Goal: Task Accomplishment & Management: Use online tool/utility

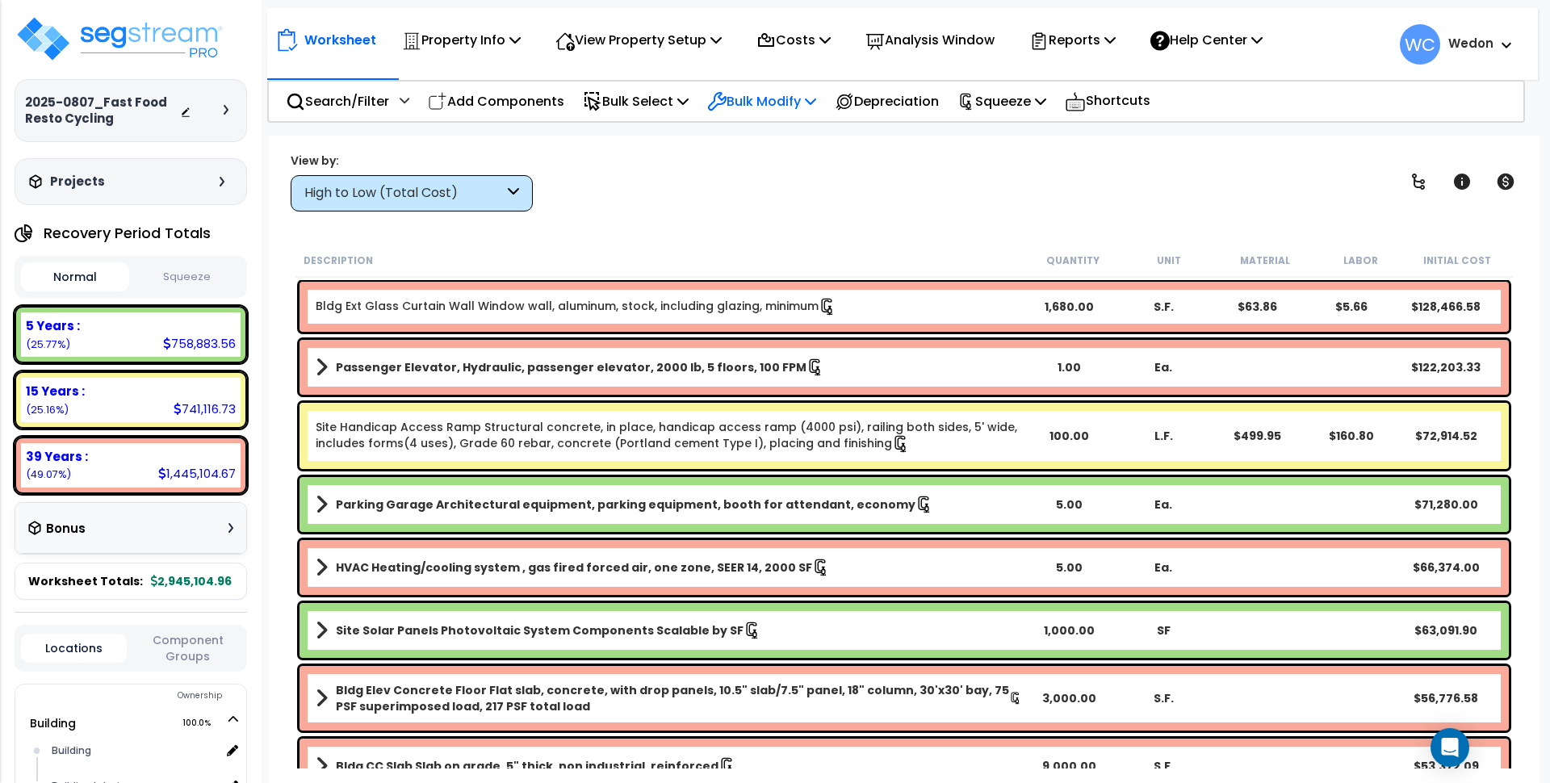
click at [788, 95] on p "Bulk Modify" at bounding box center [761, 101] width 109 height 22
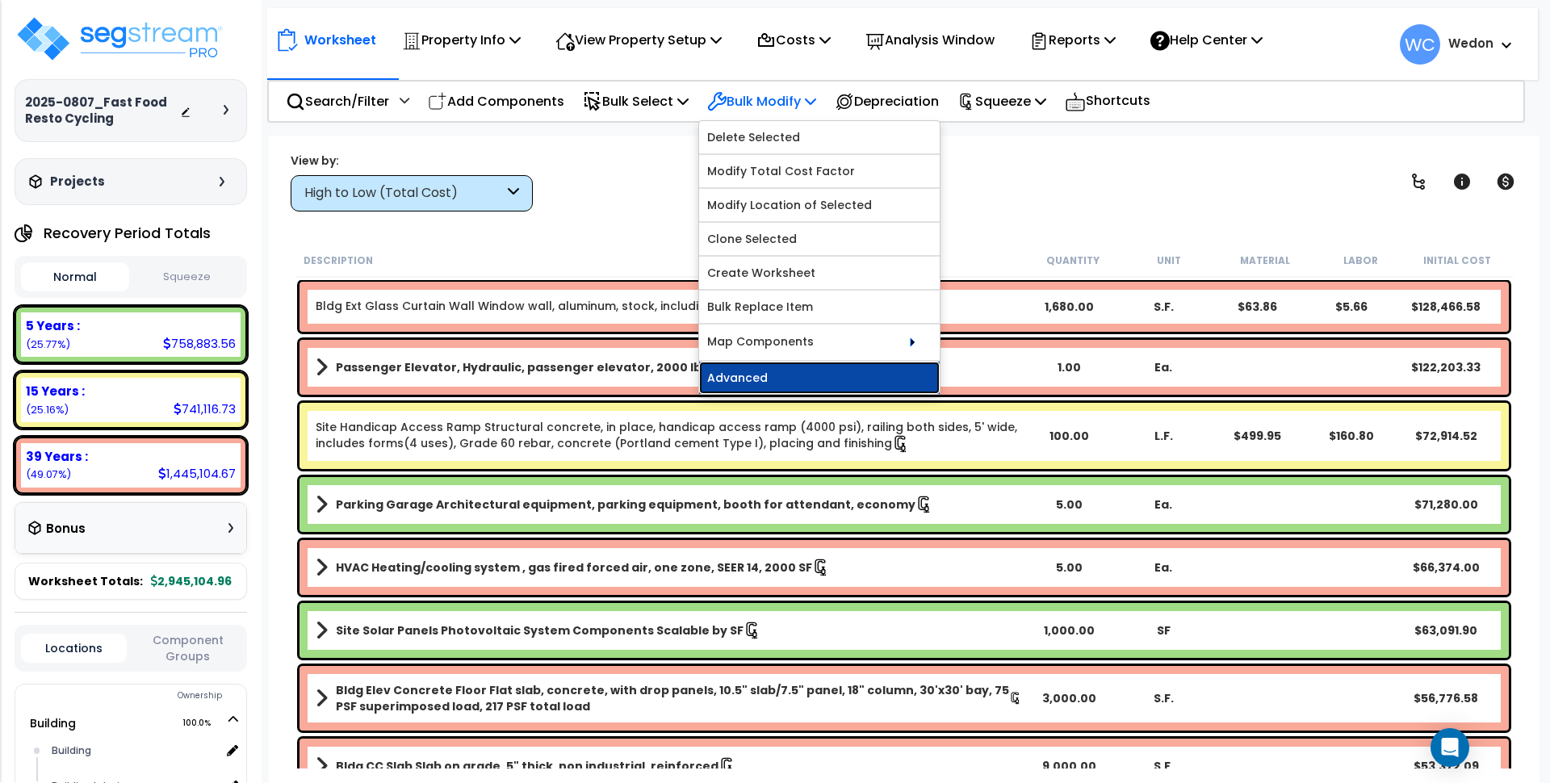
click at [792, 372] on link "Advanced" at bounding box center [819, 378] width 241 height 32
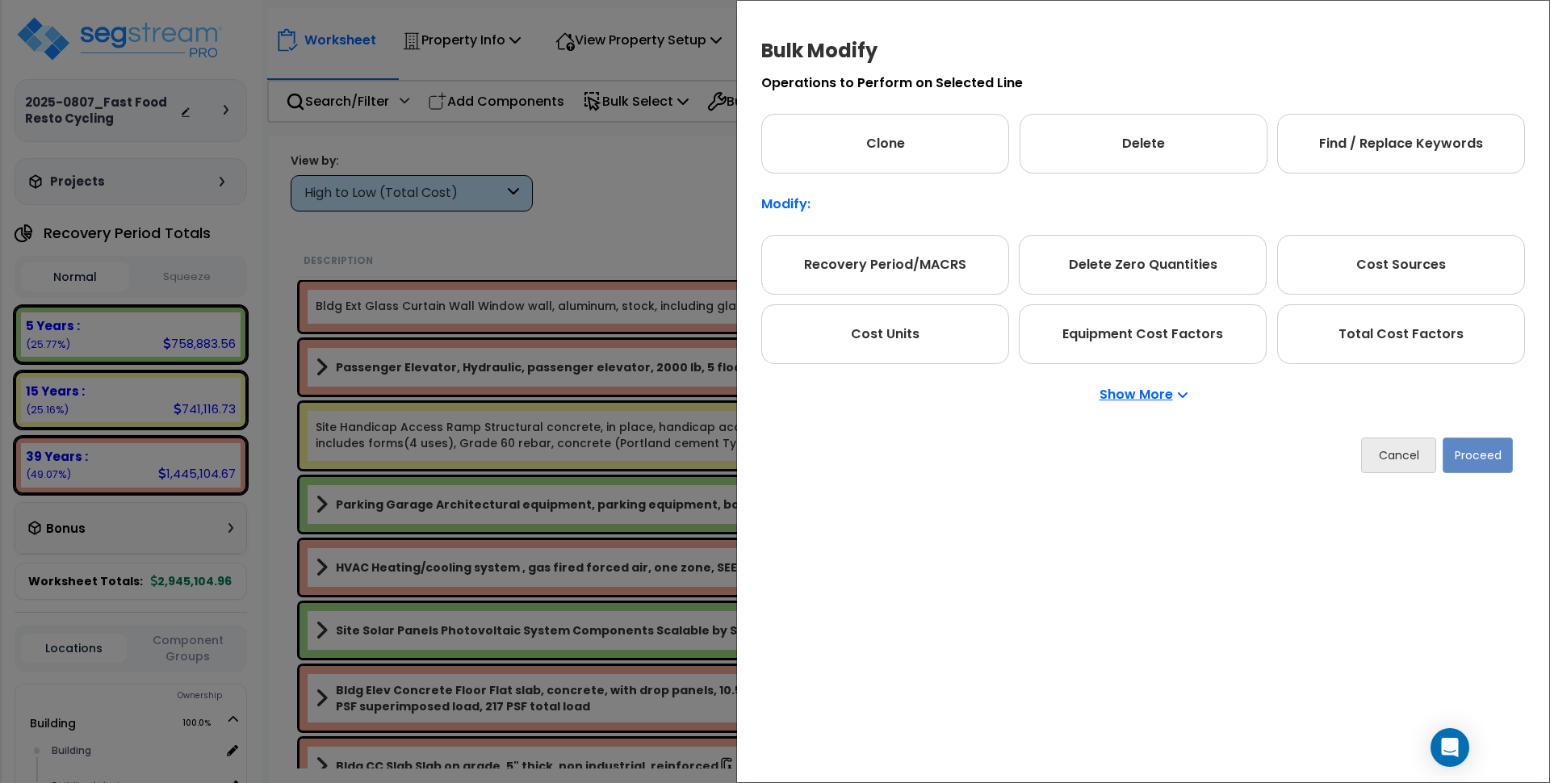
click at [1175, 394] on p "Show More" at bounding box center [1143, 394] width 88 height 13
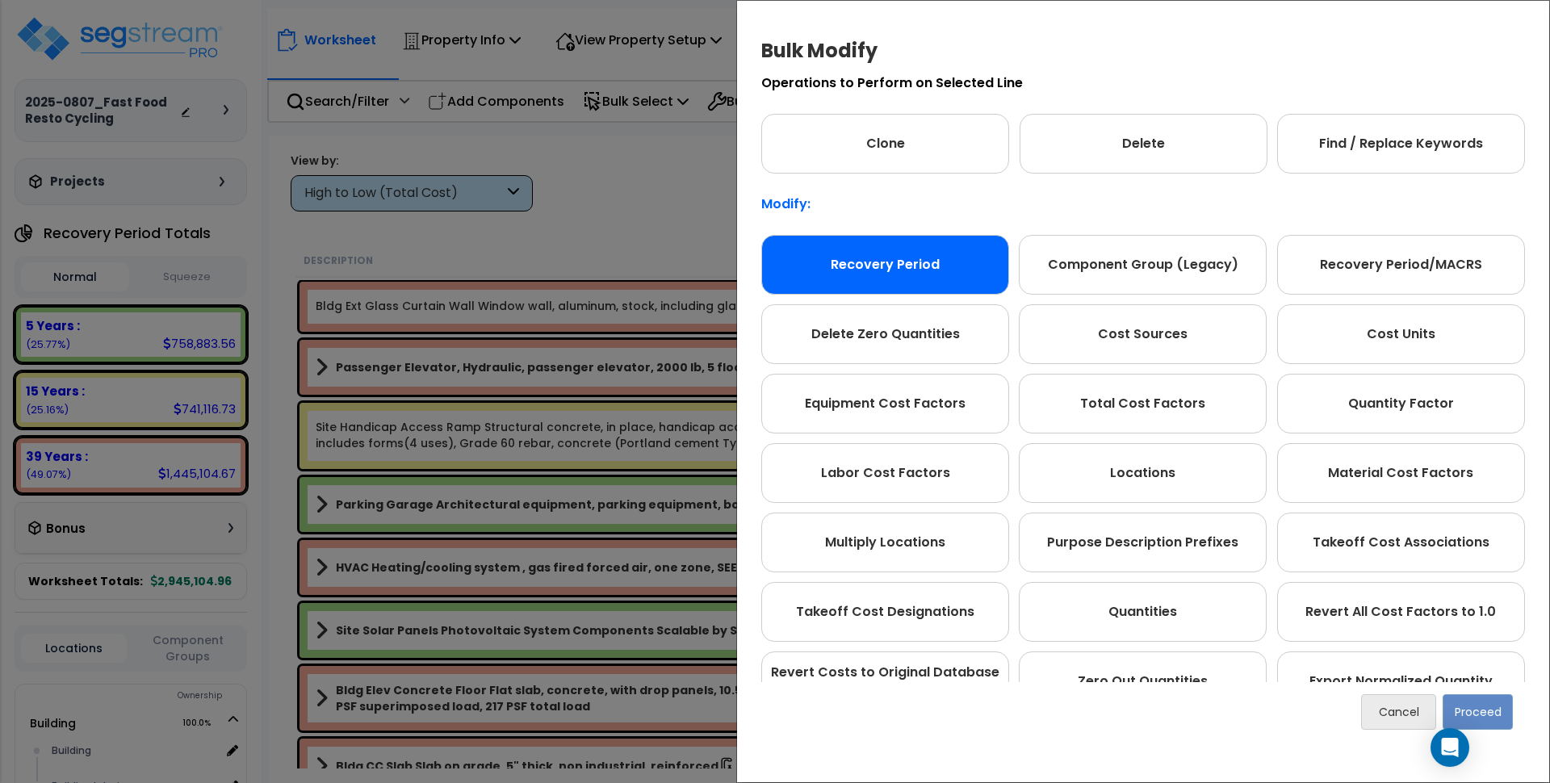
click at [885, 274] on div "Recovery Period" at bounding box center [885, 265] width 248 height 60
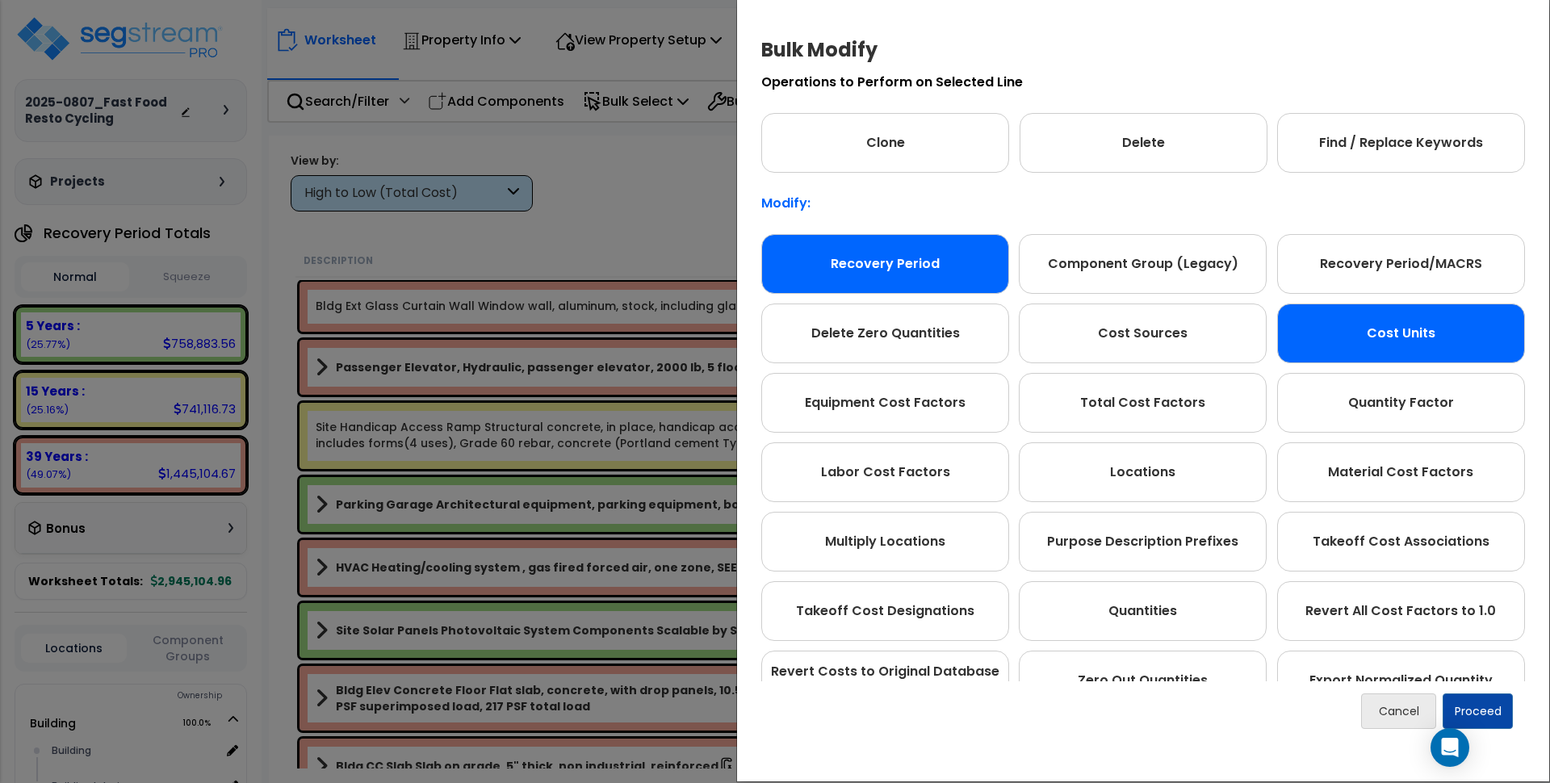
click at [1403, 342] on div "Cost Units" at bounding box center [1401, 334] width 248 height 60
click at [877, 263] on div "Recovery Period" at bounding box center [885, 264] width 248 height 60
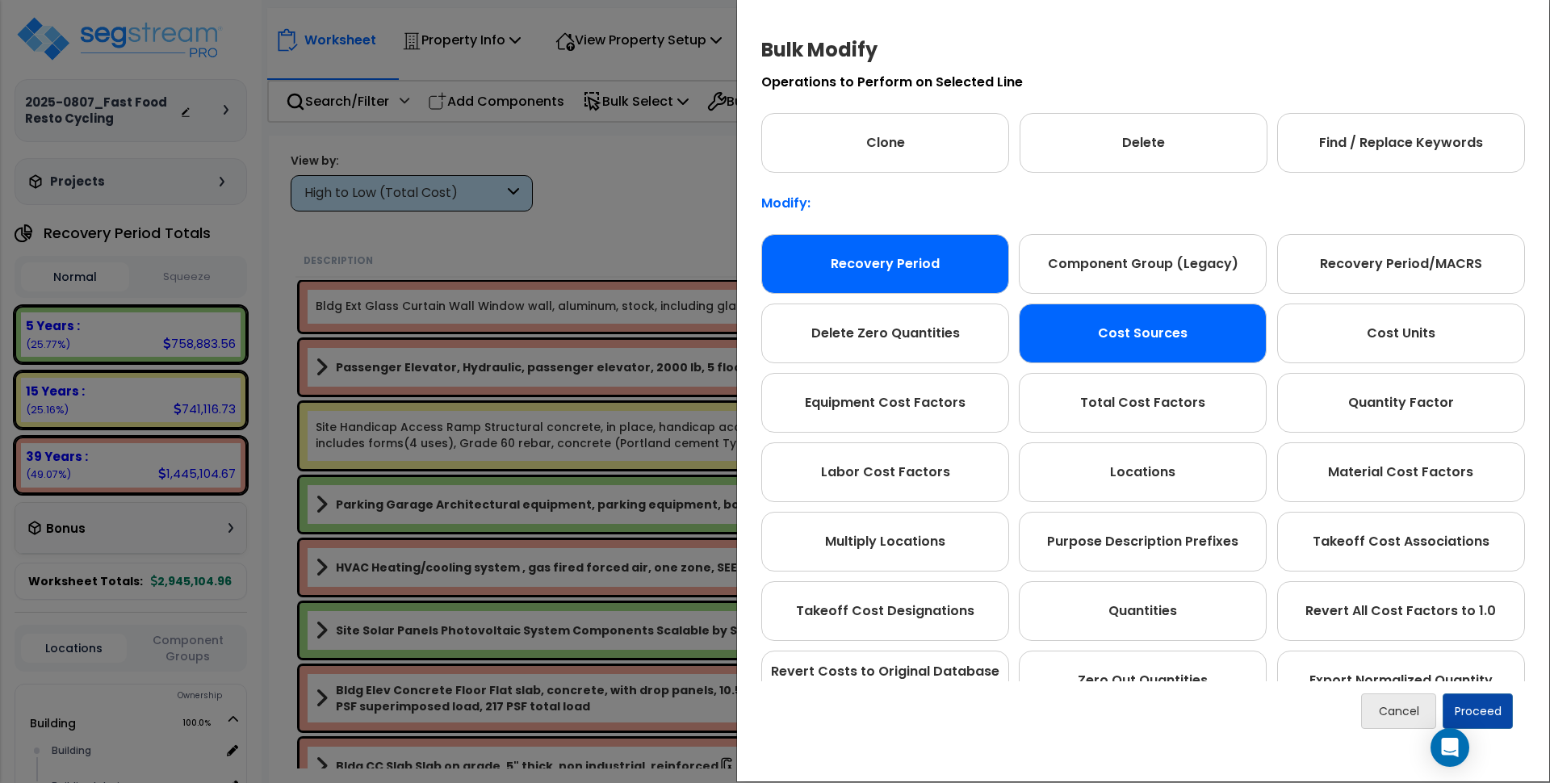
click at [1139, 310] on div "Cost Sources" at bounding box center [1143, 334] width 248 height 60
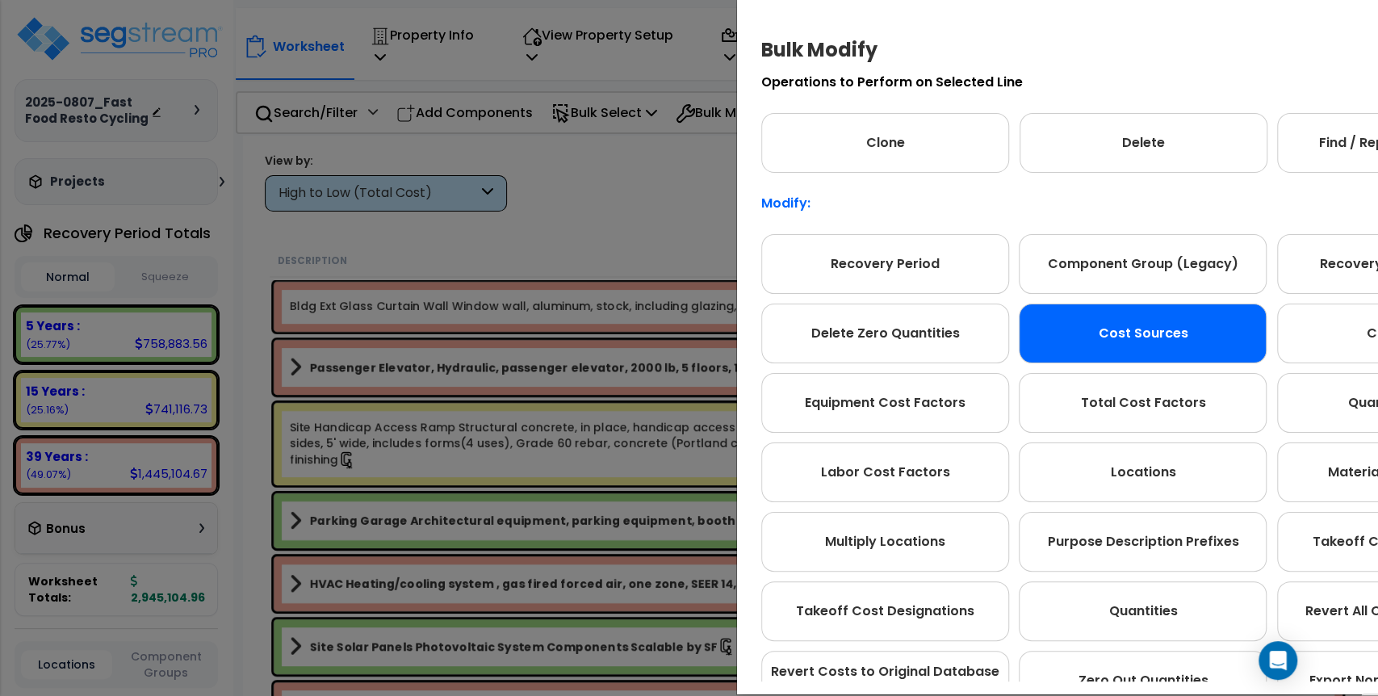
click at [650, 189] on div "Bulk Modify Operations to Perform on Selected Line Clone Delete Find / Replace …" at bounding box center [689, 348] width 1378 height 696
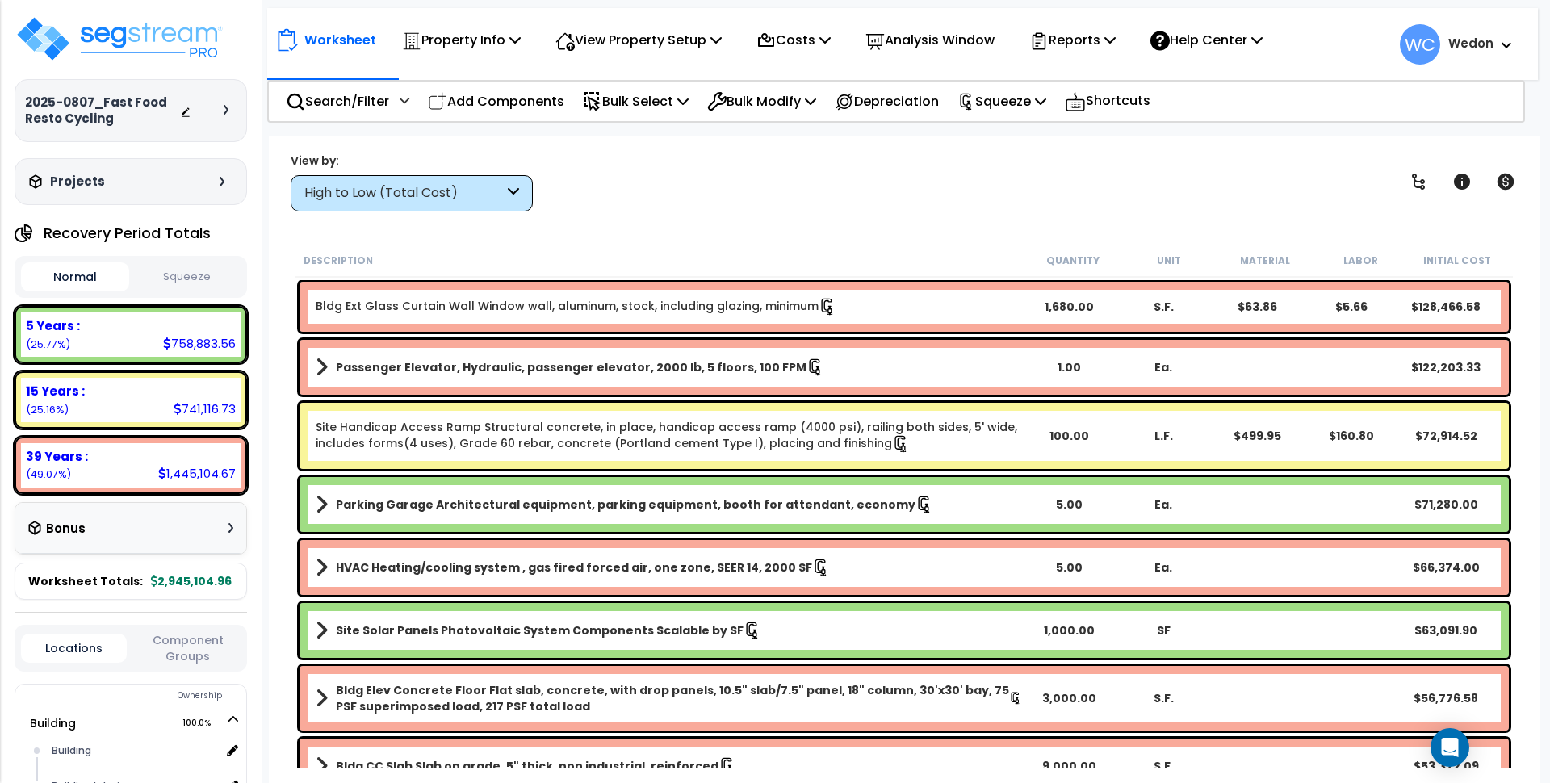
click at [1015, 257] on div "Description" at bounding box center [664, 260] width 721 height 16
click at [793, 103] on p "Bulk Modify" at bounding box center [761, 101] width 109 height 22
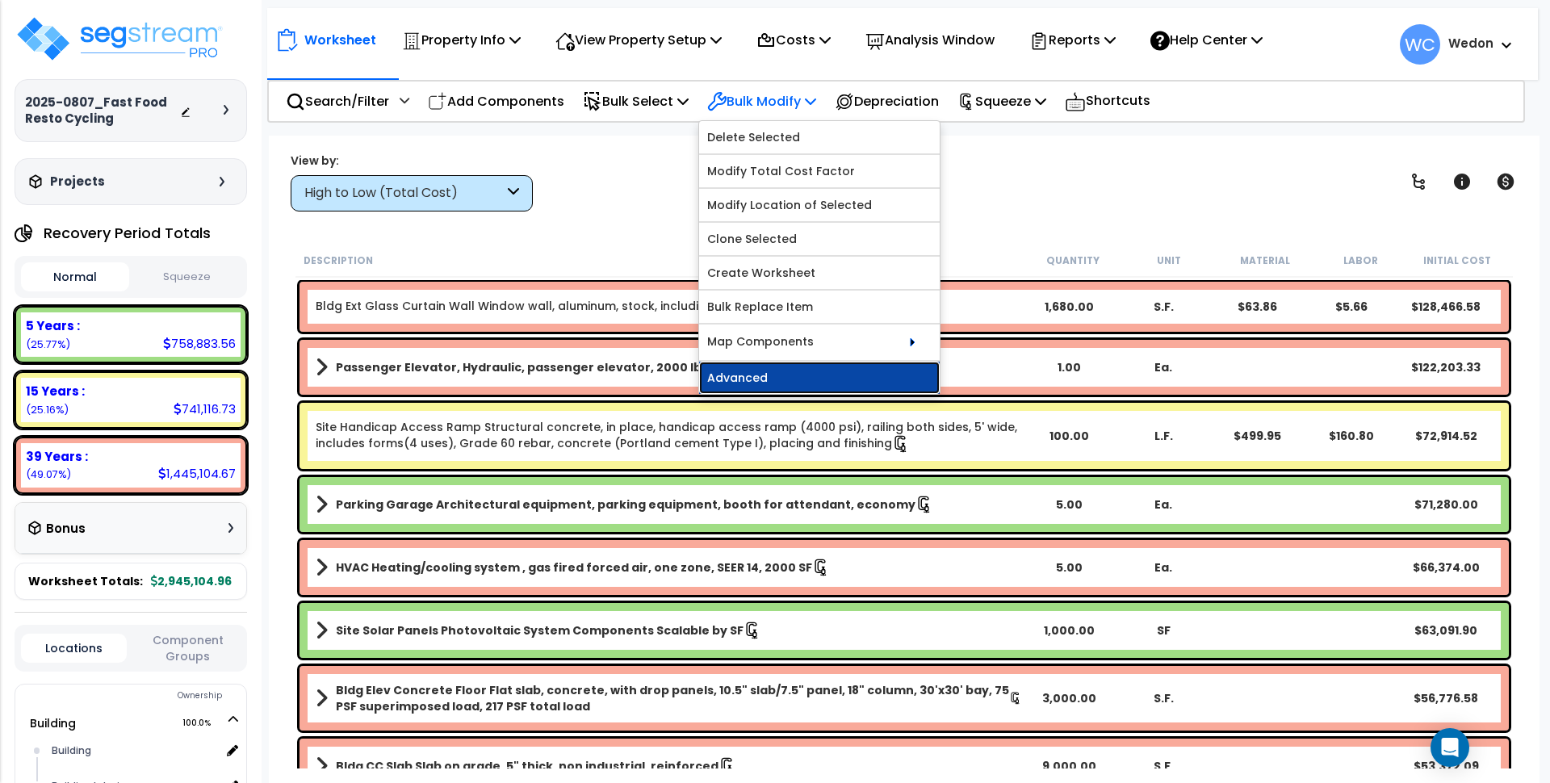
click at [846, 374] on link "Advanced" at bounding box center [819, 378] width 241 height 32
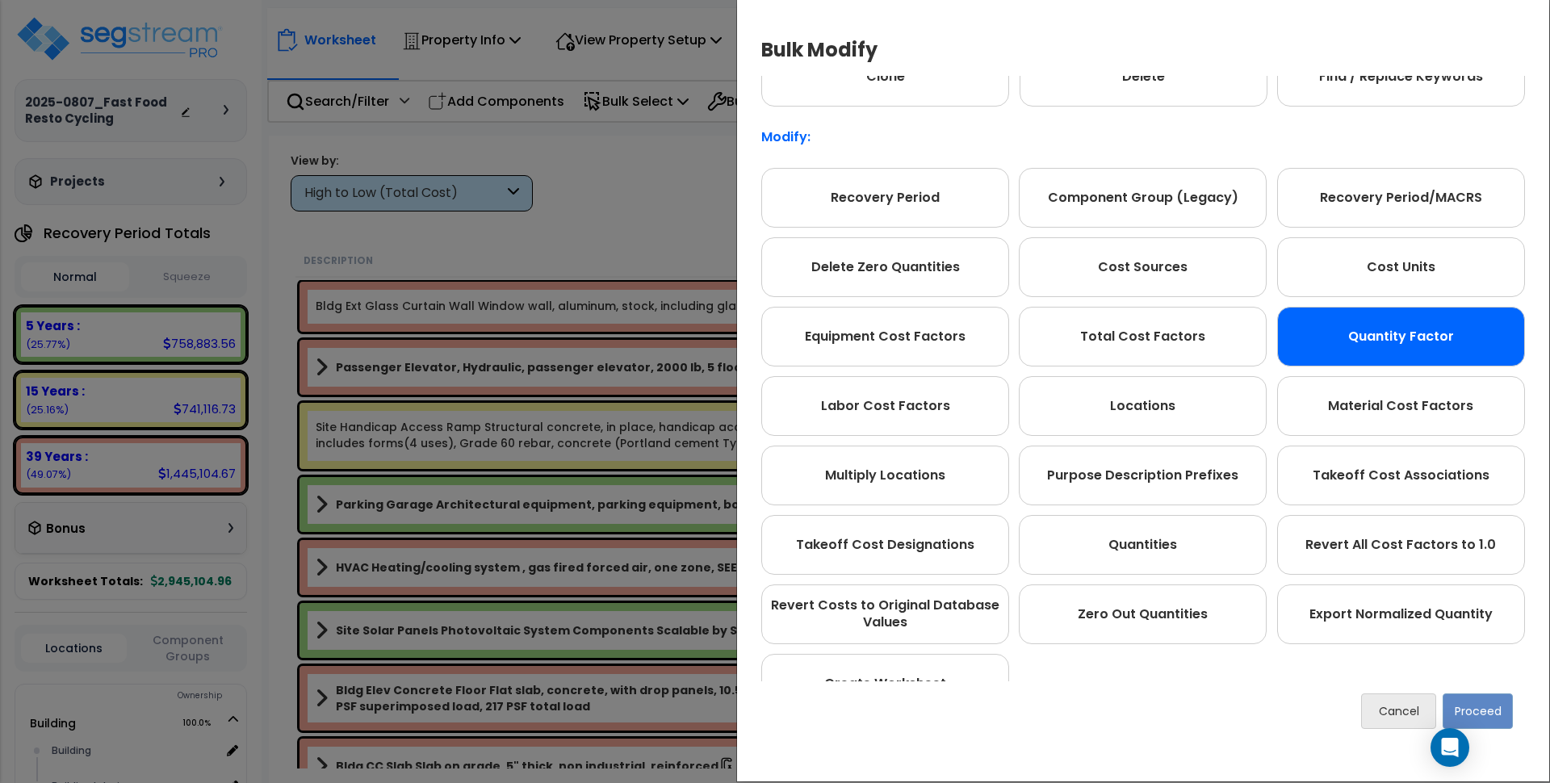
scroll to position [101, 0]
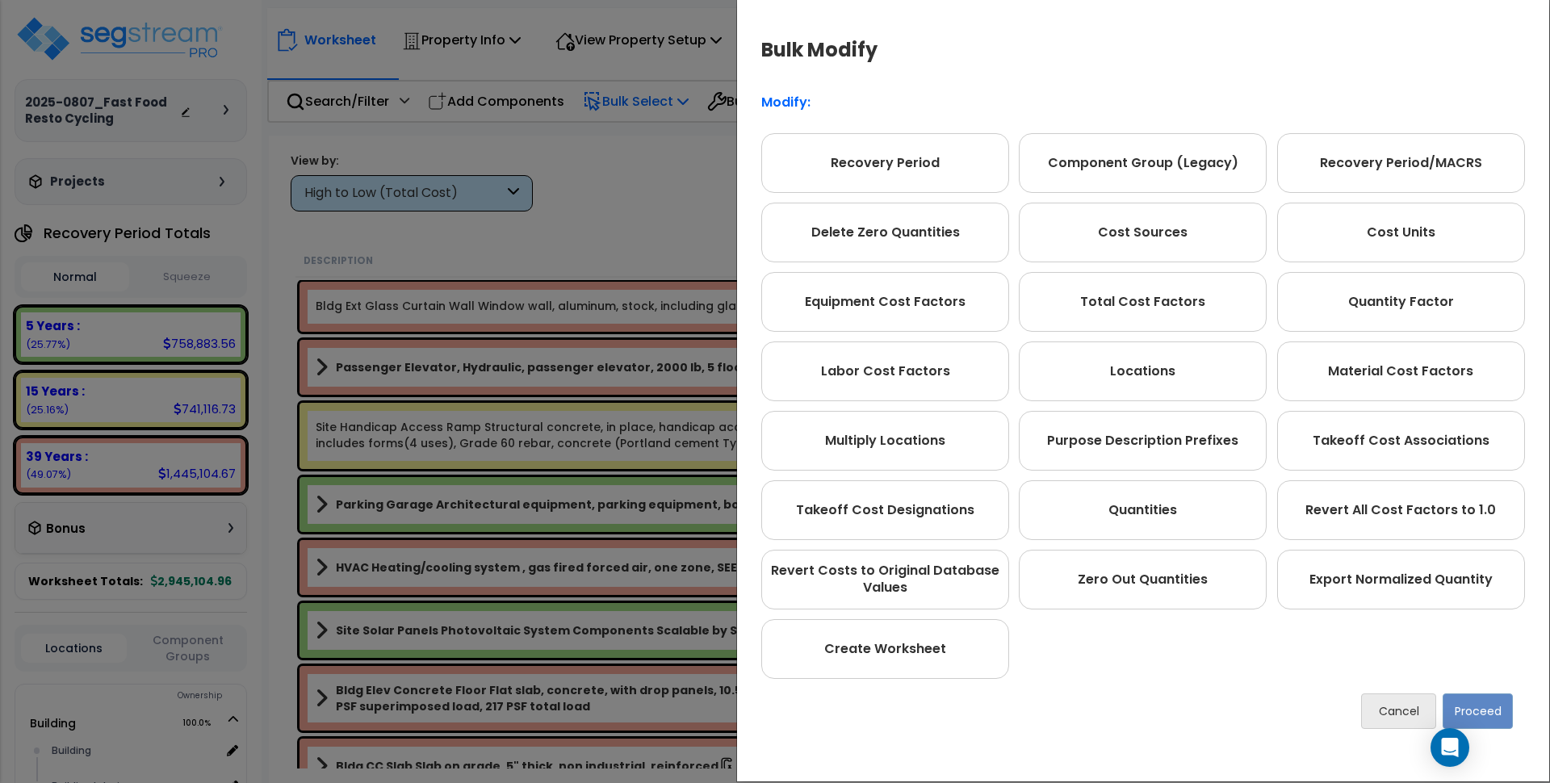
click at [639, 202] on div "Bulk Modify Operations to Perform on Selected Line Clone Delete Find / Replace …" at bounding box center [775, 391] width 1550 height 783
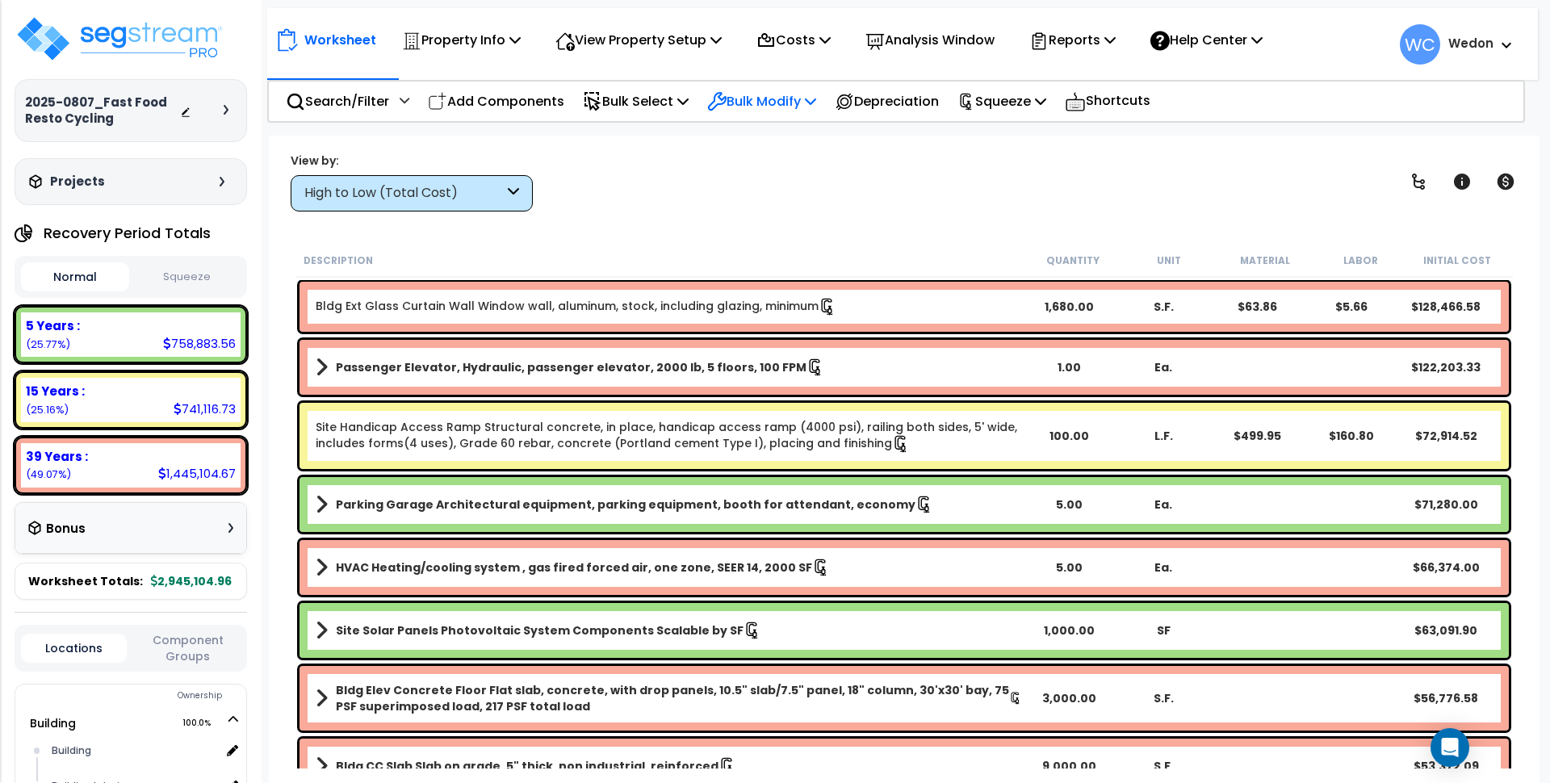
click at [719, 115] on div "Bulk Modify" at bounding box center [761, 101] width 109 height 38
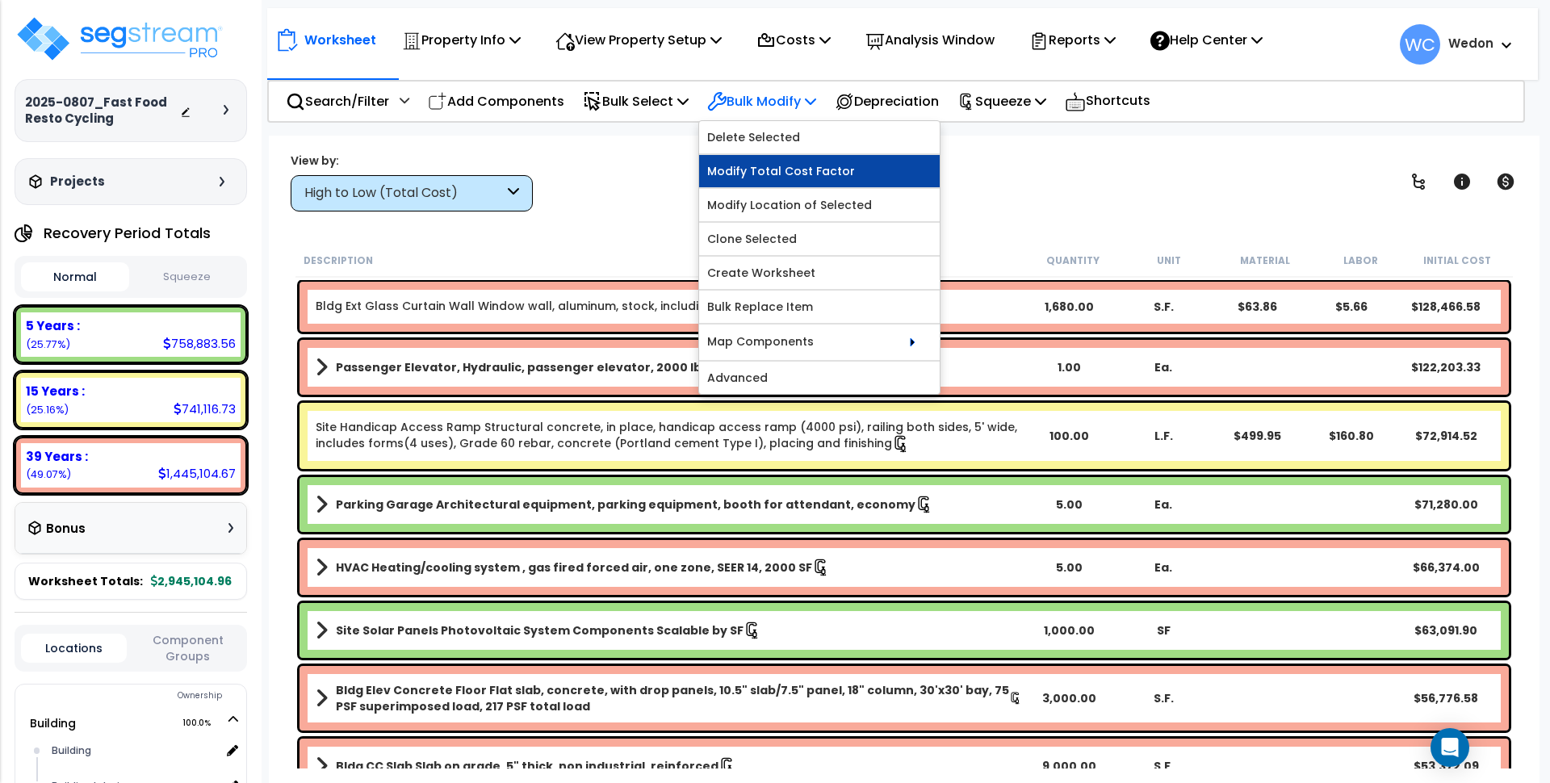
click at [886, 174] on link "Modify Total Cost Factor" at bounding box center [819, 171] width 241 height 32
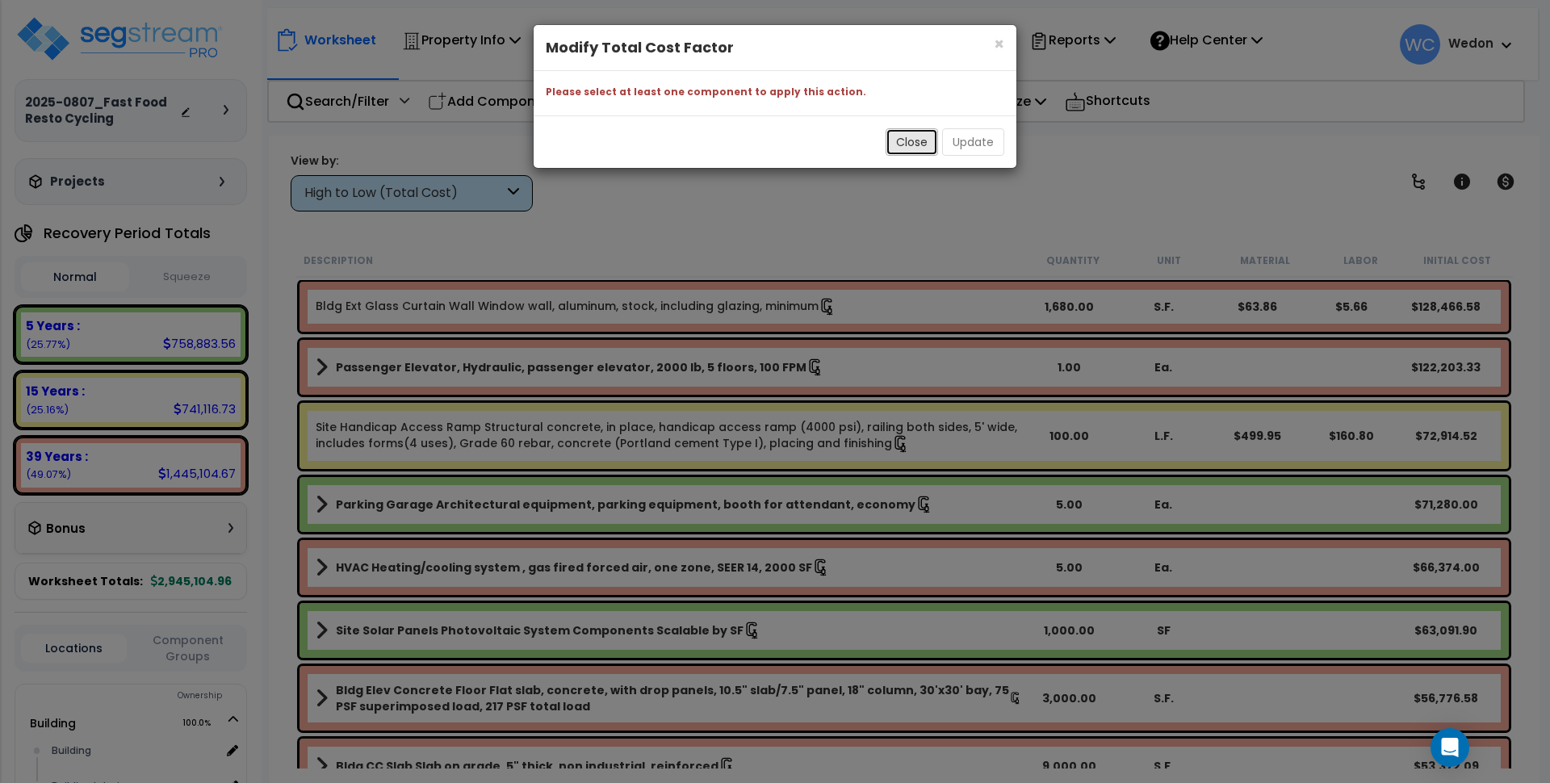
click at [930, 133] on button "Close" at bounding box center [912, 141] width 52 height 27
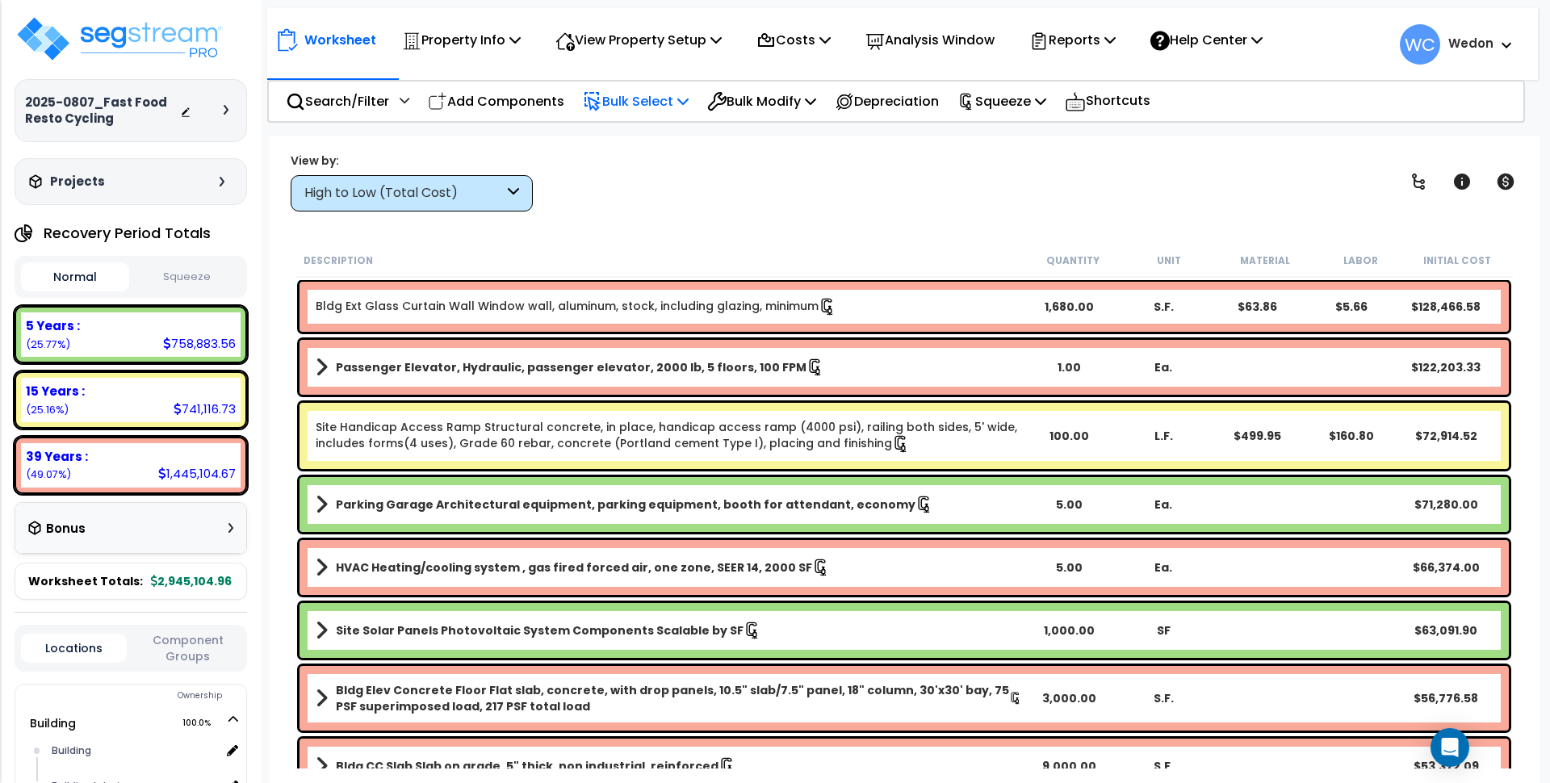
click at [646, 98] on p "Bulk Select" at bounding box center [636, 101] width 106 height 22
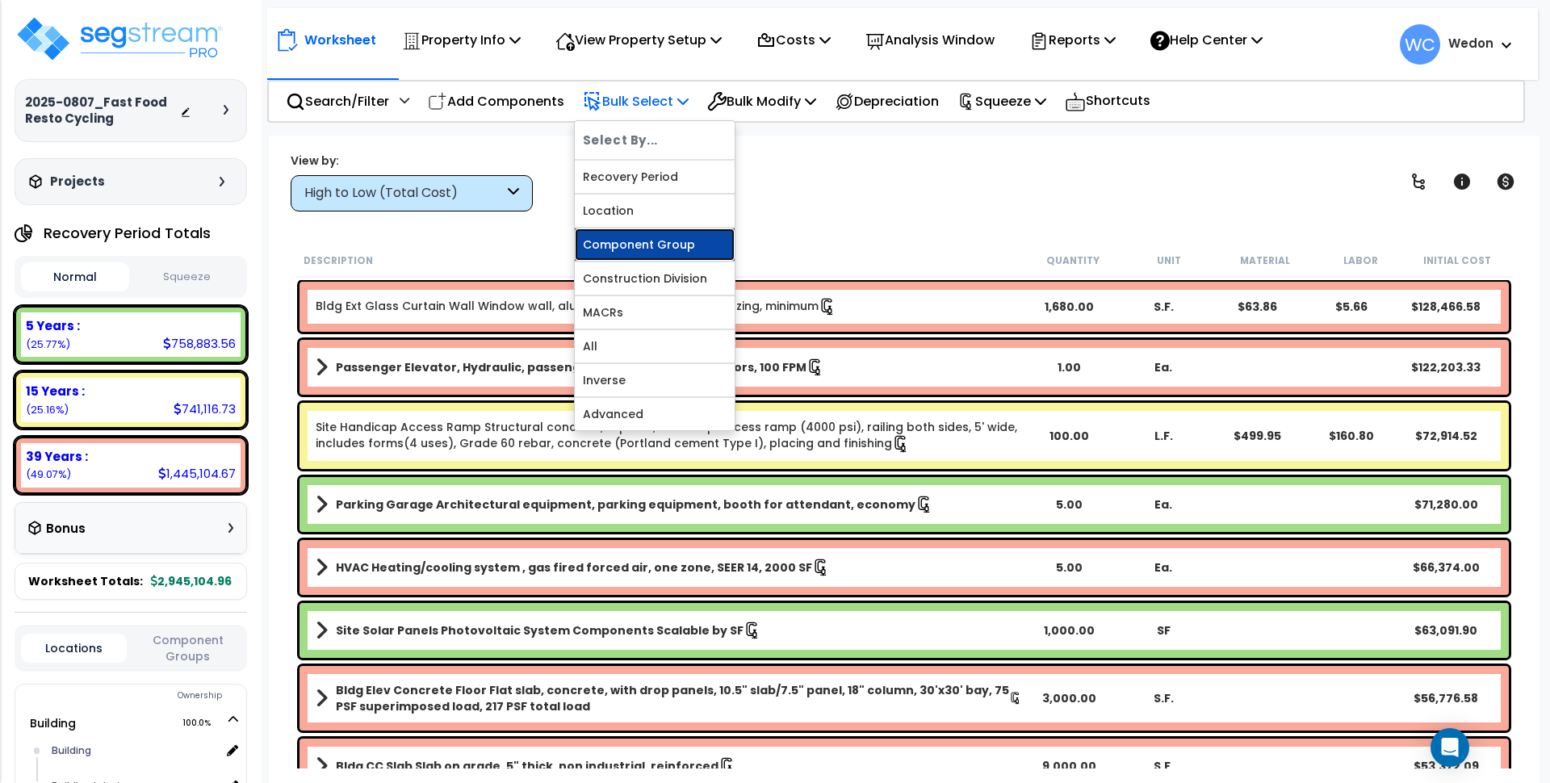
click at [643, 244] on link "Component Group" at bounding box center [655, 244] width 160 height 32
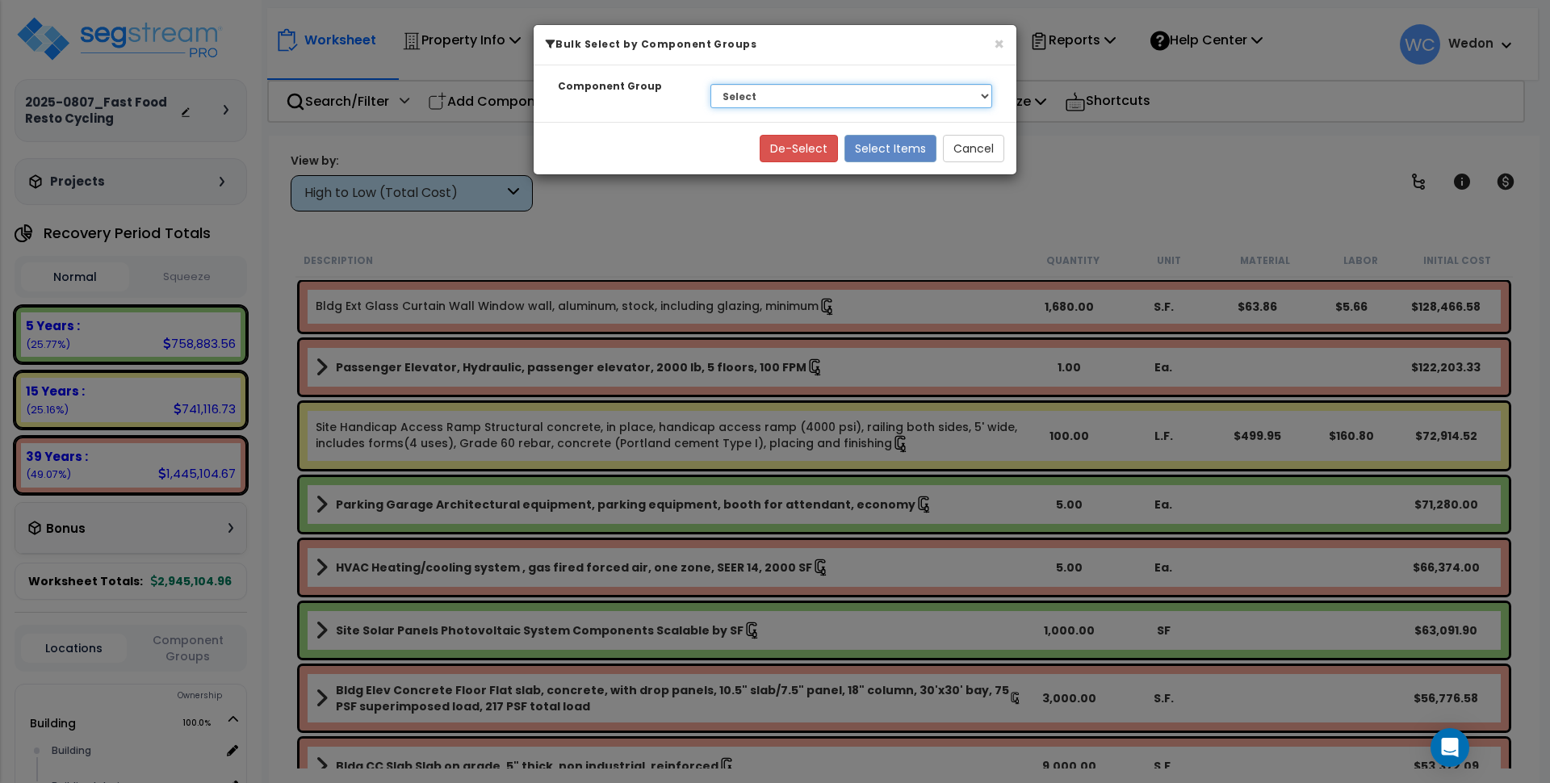
click at [766, 96] on select "Select BLDG CLEARING, GRADING, & EXCAVATION BLDG FOUNDATIONS BLDG CONCRETE SLAB…" at bounding box center [851, 96] width 282 height 24
click at [983, 157] on button "Cancel" at bounding box center [973, 148] width 61 height 27
